Goal: Use online tool/utility: Utilize a website feature to perform a specific function

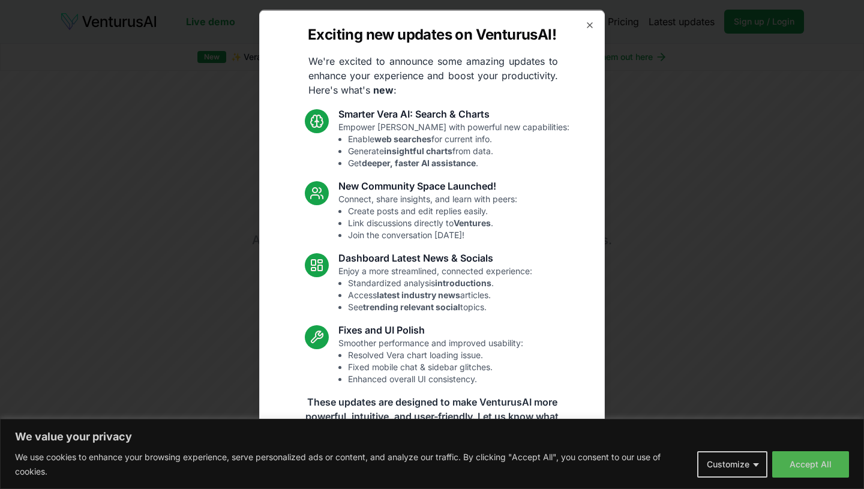
click at [589, 30] on div "Exciting new updates on VenturusAI! We're excited to announce some amazing upda…" at bounding box center [432, 245] width 346 height 470
click at [589, 21] on icon "button" at bounding box center [590, 25] width 10 height 10
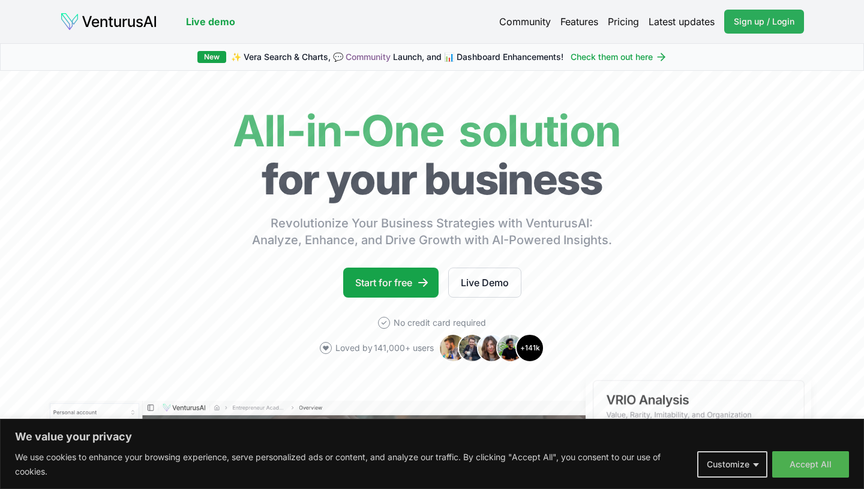
click at [764, 19] on span "Sign up / Login" at bounding box center [764, 22] width 61 height 12
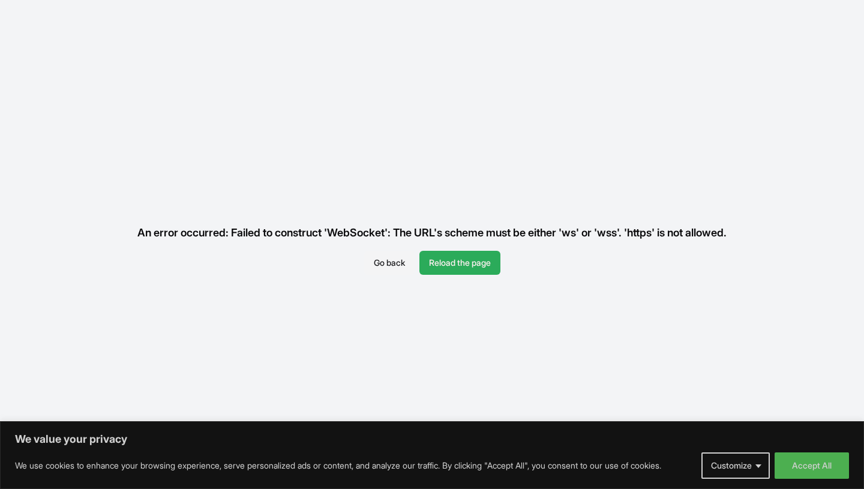
click at [471, 269] on button "Reload the page" at bounding box center [460, 263] width 81 height 24
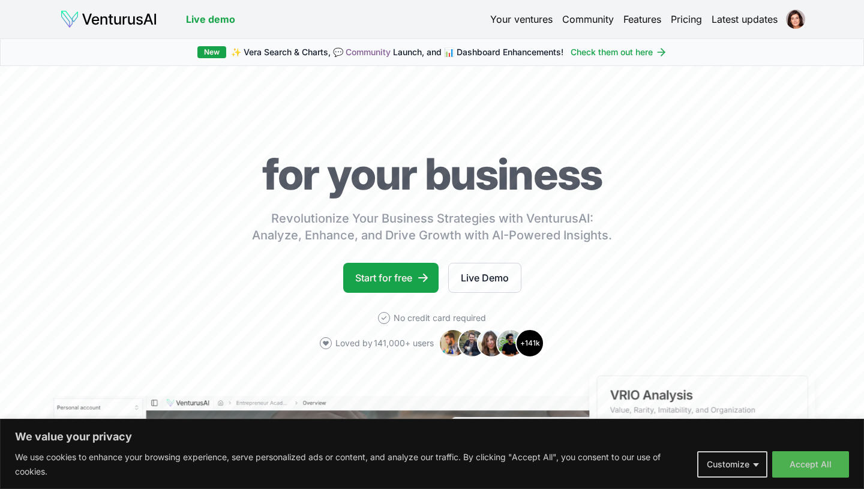
click at [527, 20] on link "Your ventures" at bounding box center [521, 19] width 62 height 14
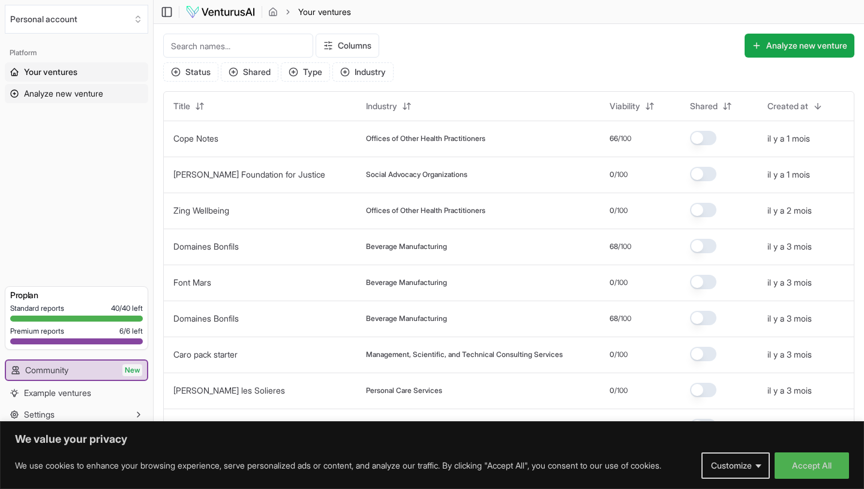
click at [95, 92] on span "Analyze new venture" at bounding box center [63, 94] width 79 height 12
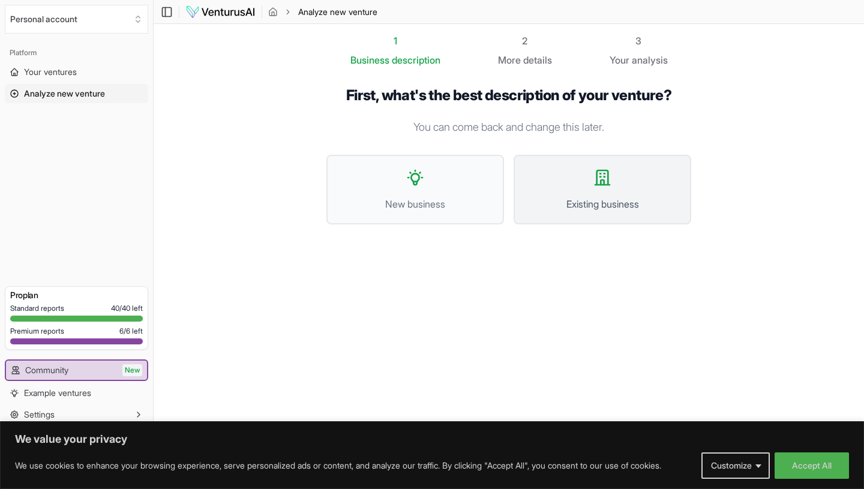
click at [613, 199] on span "Existing business" at bounding box center [602, 204] width 151 height 14
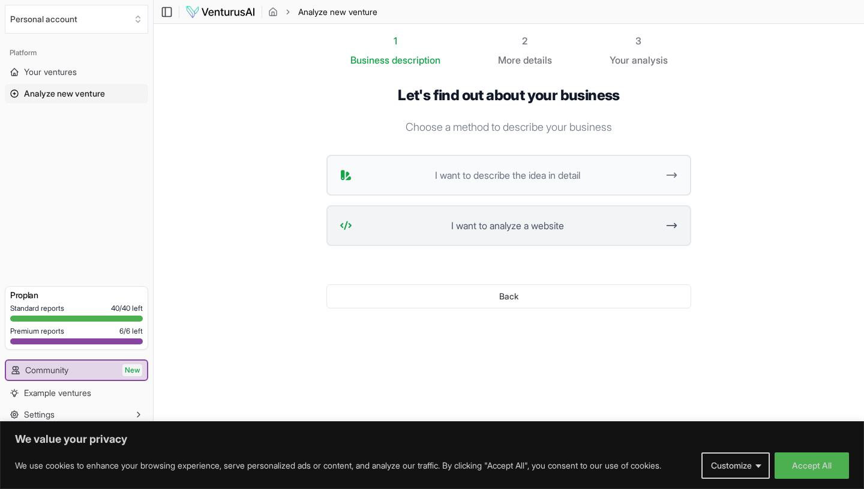
click at [552, 217] on button "I want to analyze a website" at bounding box center [508, 225] width 365 height 41
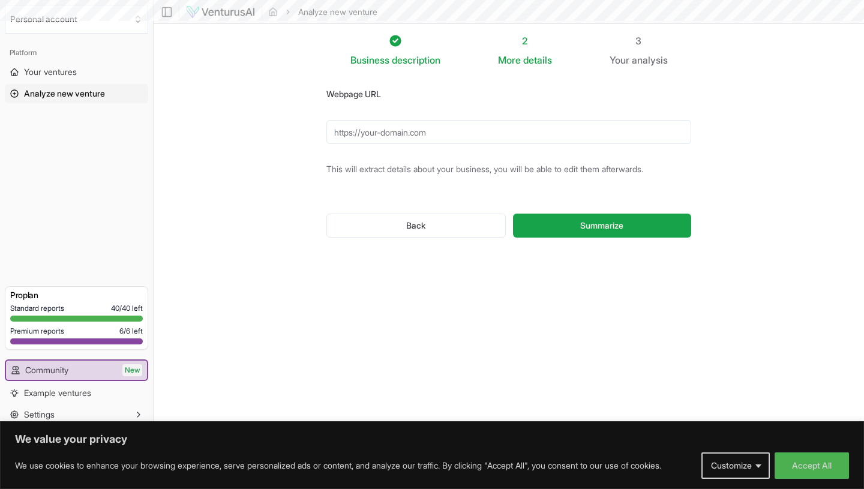
click at [478, 133] on input "Webpage URL" at bounding box center [508, 132] width 365 height 24
paste input "[URL][DOMAIN_NAME]"
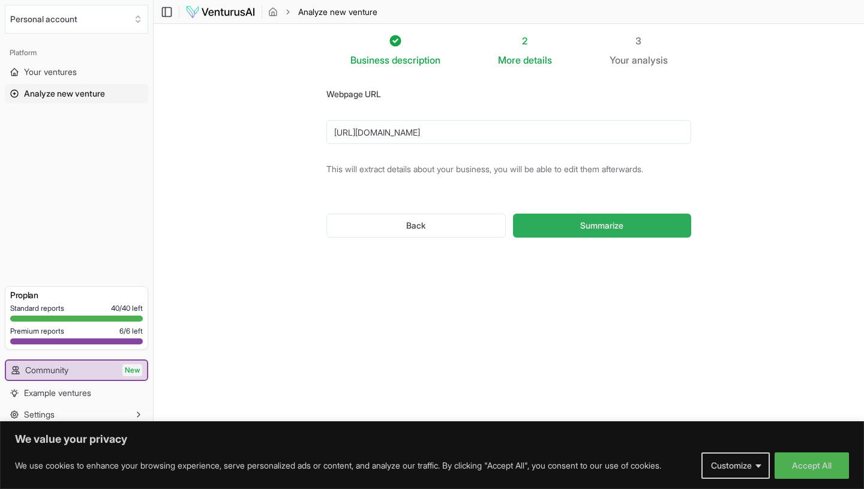
type input "[URL][DOMAIN_NAME]"
click at [566, 226] on button "Summarize" at bounding box center [602, 226] width 178 height 24
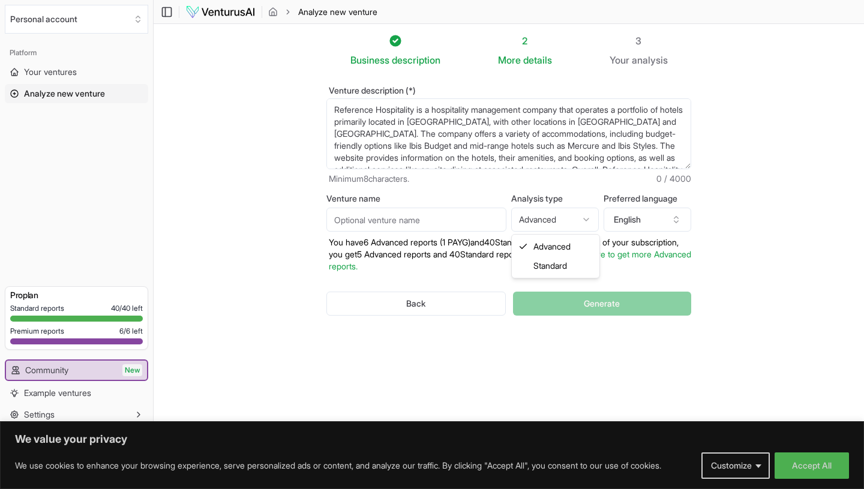
click at [556, 218] on html "We value your privacy We use cookies to enhance your browsing experience, serve…" at bounding box center [432, 244] width 864 height 489
select select "standard"
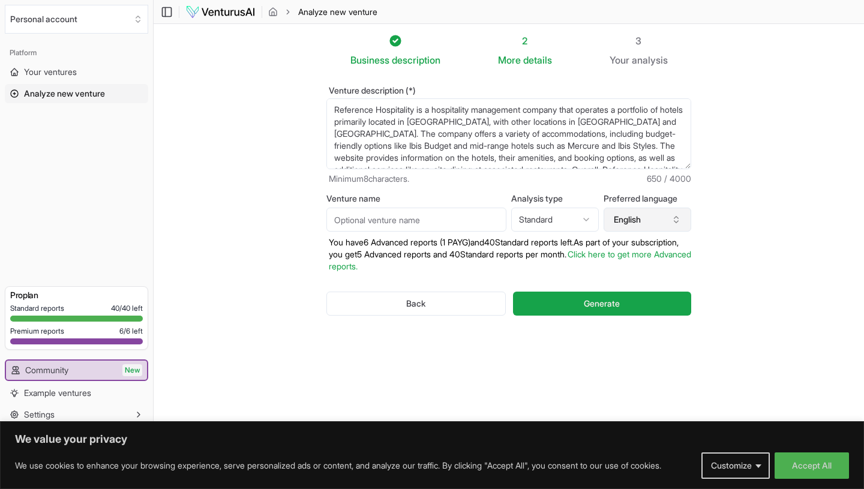
click at [662, 221] on button "English" at bounding box center [648, 220] width 88 height 24
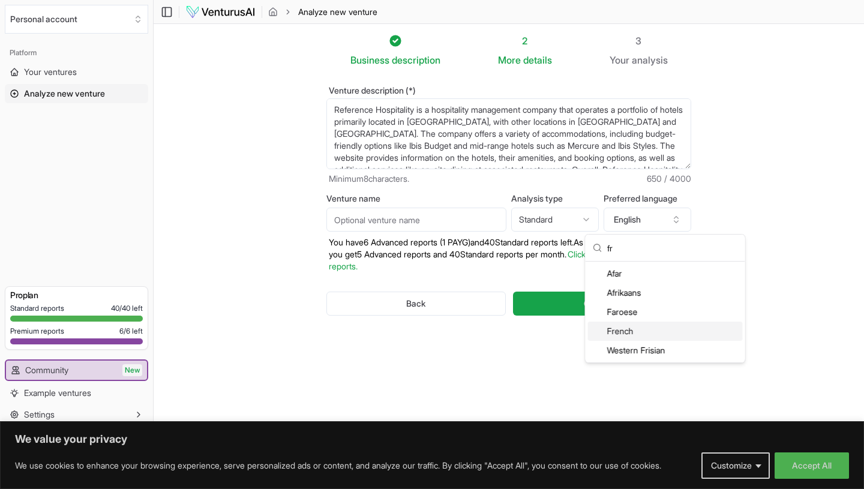
type input "fr"
click at [663, 337] on div "French" at bounding box center [665, 331] width 155 height 19
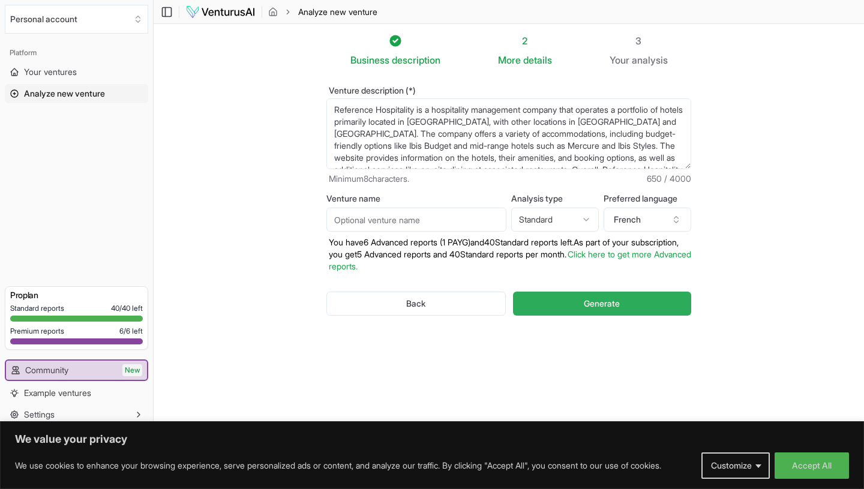
click at [594, 308] on span "Generate" at bounding box center [602, 304] width 36 height 12
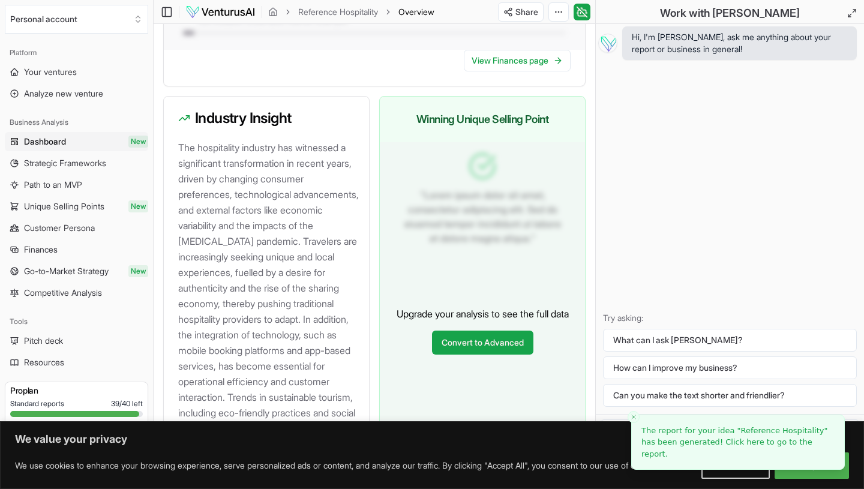
scroll to position [1573, 0]
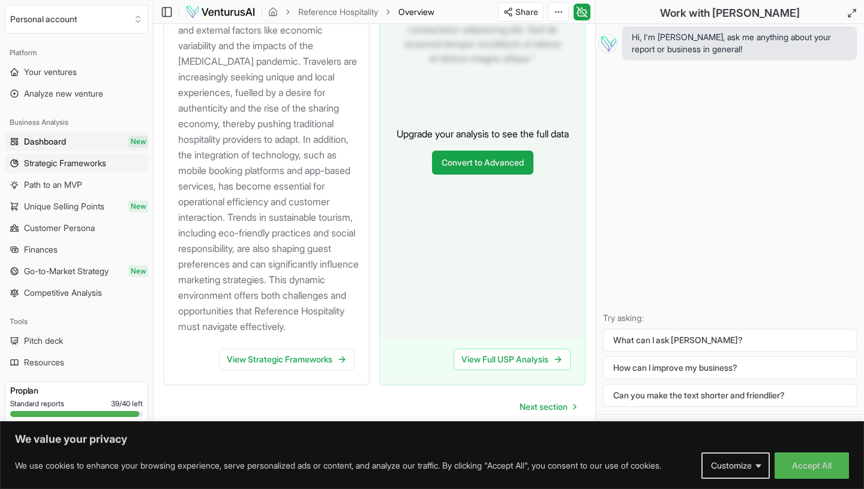
click at [99, 169] on link "Strategic Frameworks" at bounding box center [76, 163] width 143 height 19
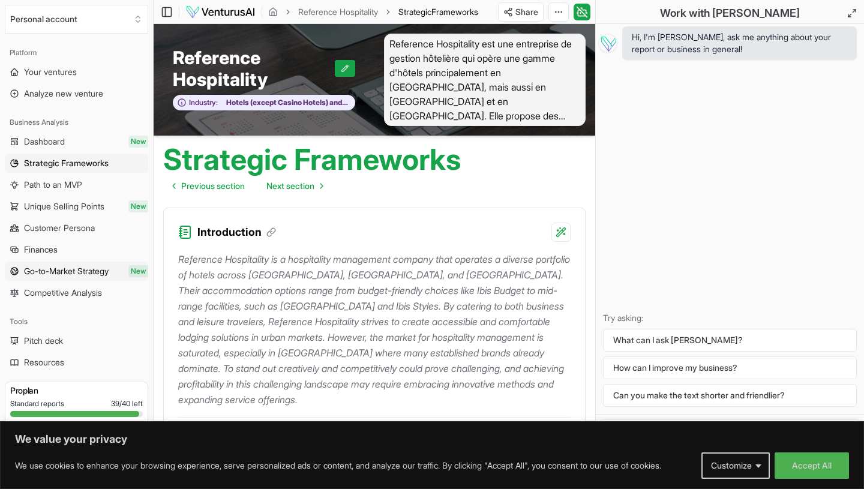
click at [77, 273] on span "Go-to-Market Strategy" at bounding box center [66, 271] width 85 height 12
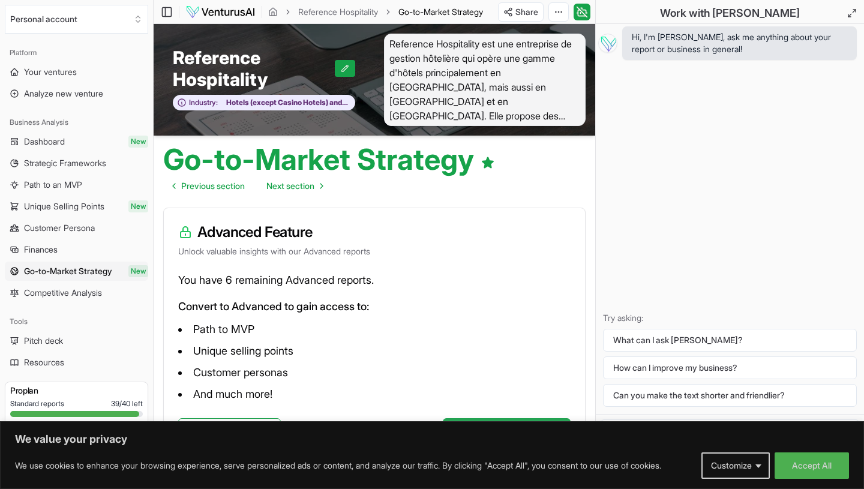
scroll to position [38, 0]
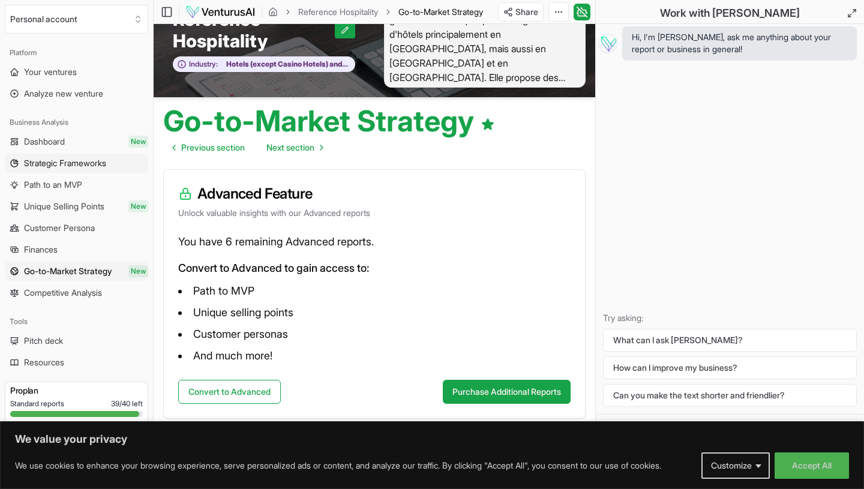
click at [98, 161] on span "Strategic Frameworks" at bounding box center [65, 163] width 82 height 12
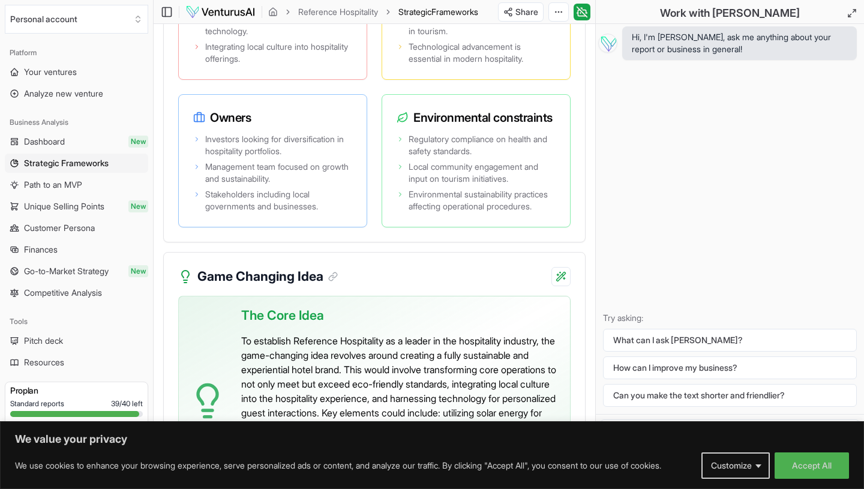
scroll to position [3210, 0]
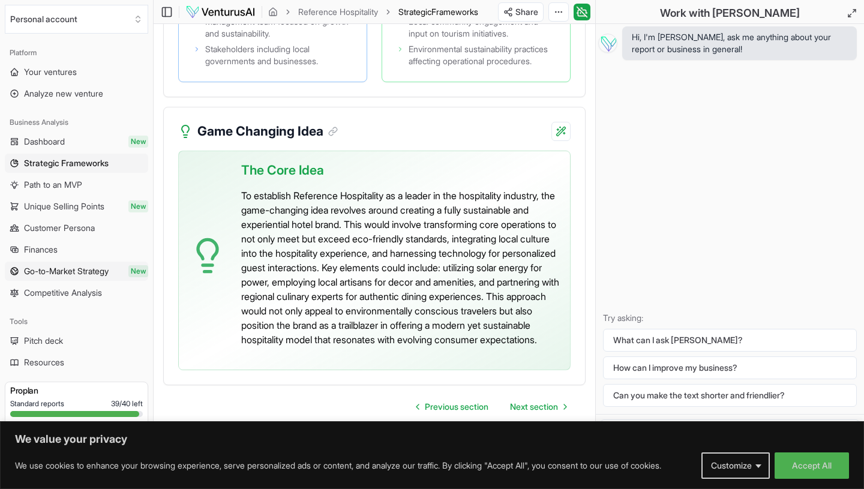
click at [88, 274] on span "Go-to-Market Strategy" at bounding box center [66, 271] width 85 height 12
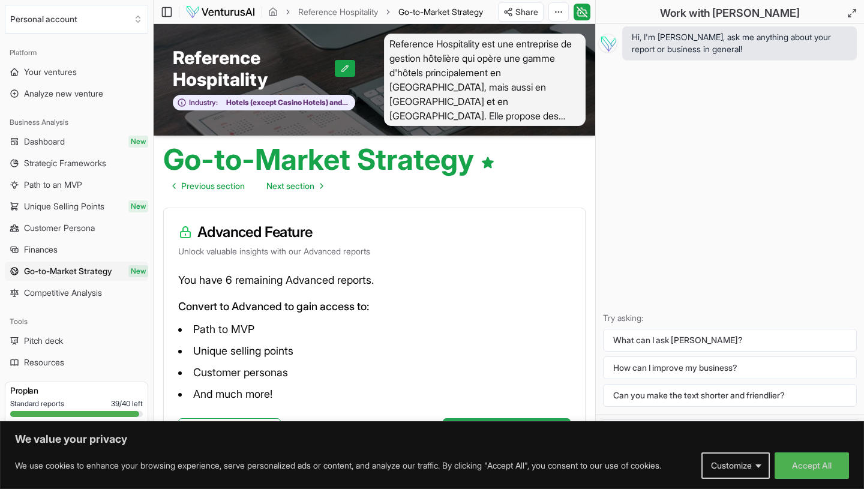
scroll to position [38, 0]
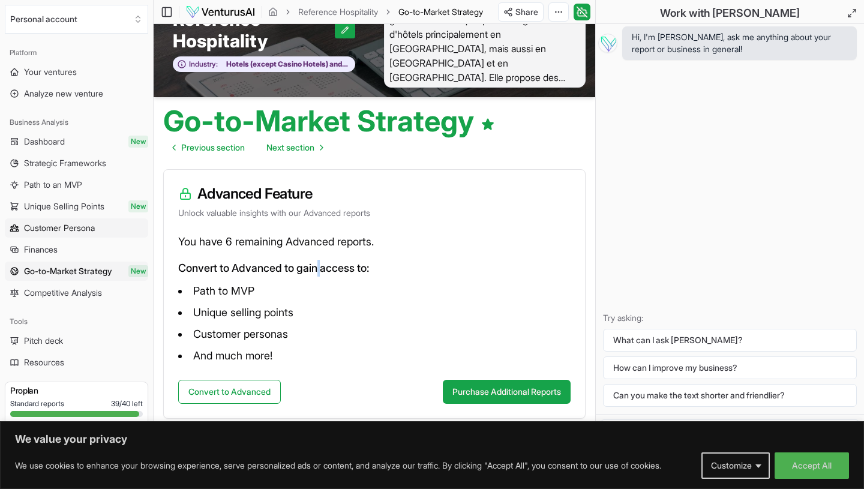
click at [89, 231] on span "Customer Persona" at bounding box center [59, 228] width 71 height 12
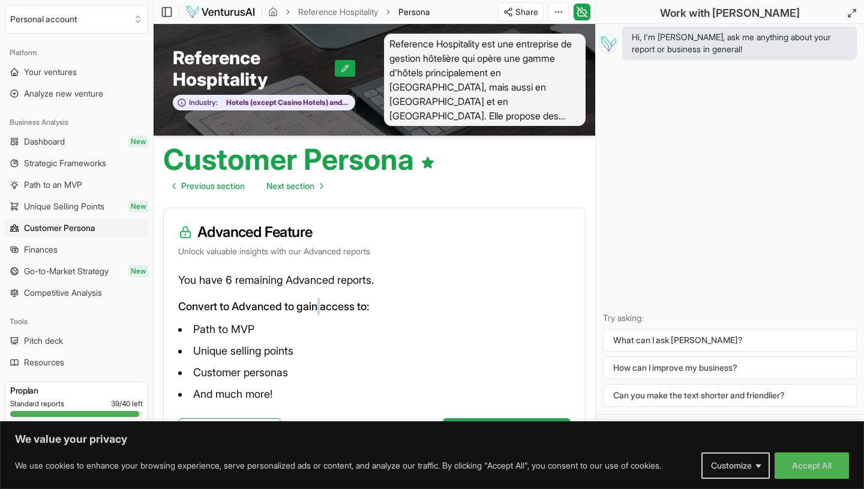
scroll to position [38, 0]
